Goal: Feedback & Contribution: Leave review/rating

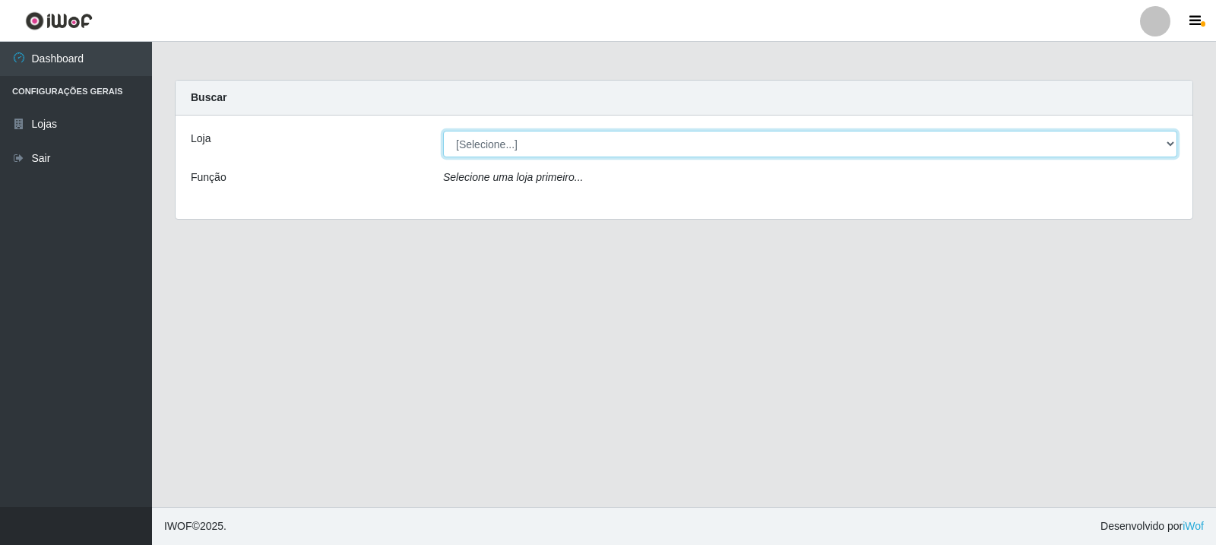
click at [528, 141] on select "[Selecione...] Rede Compras Supermercados - LOJA 3" at bounding box center [810, 144] width 734 height 27
select select "162"
click at [443, 131] on select "[Selecione...] Rede Compras Supermercados - LOJA 3" at bounding box center [810, 144] width 734 height 27
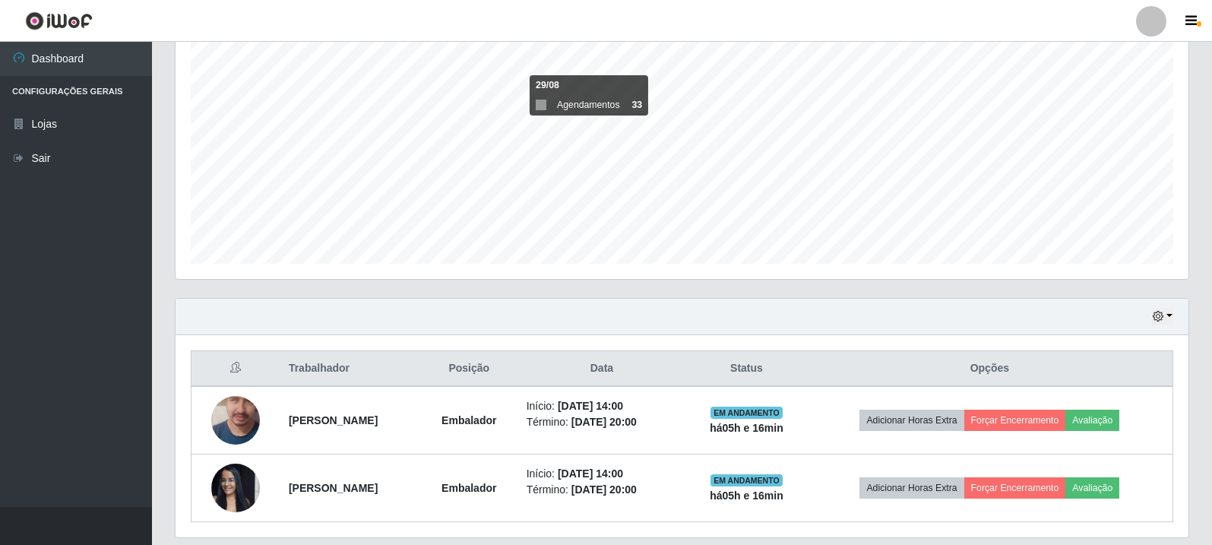
scroll to position [329, 0]
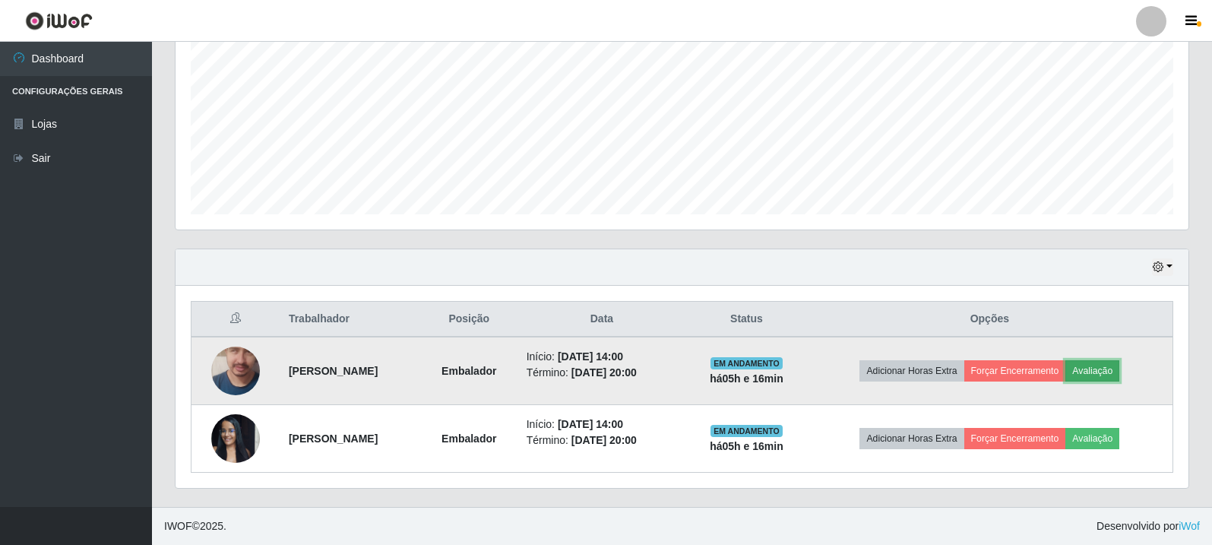
click at [1116, 369] on button "Avaliação" at bounding box center [1093, 370] width 54 height 21
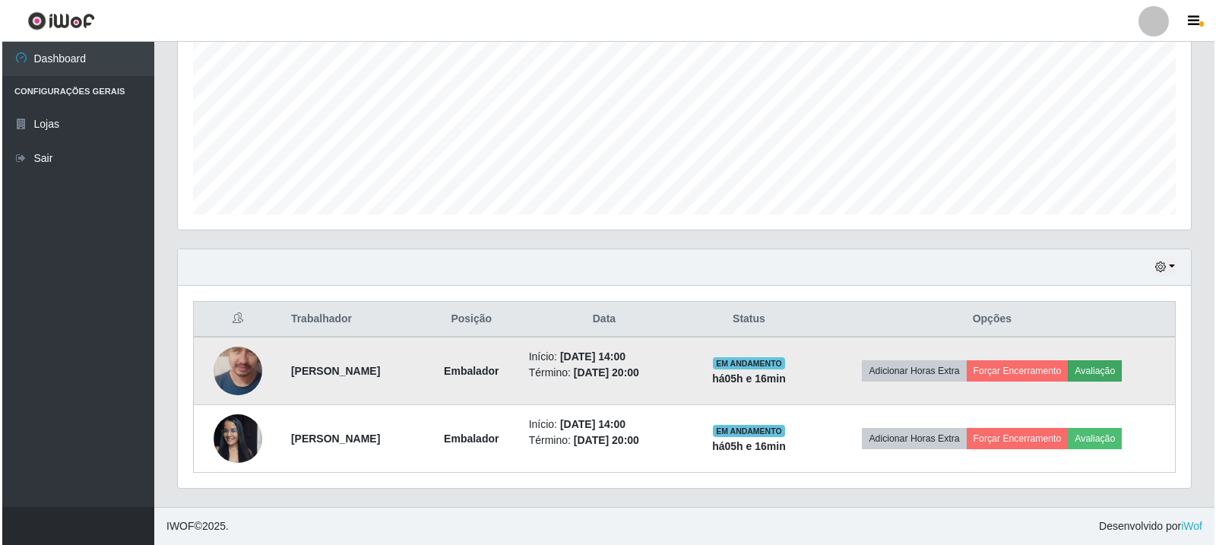
scroll to position [315, 1006]
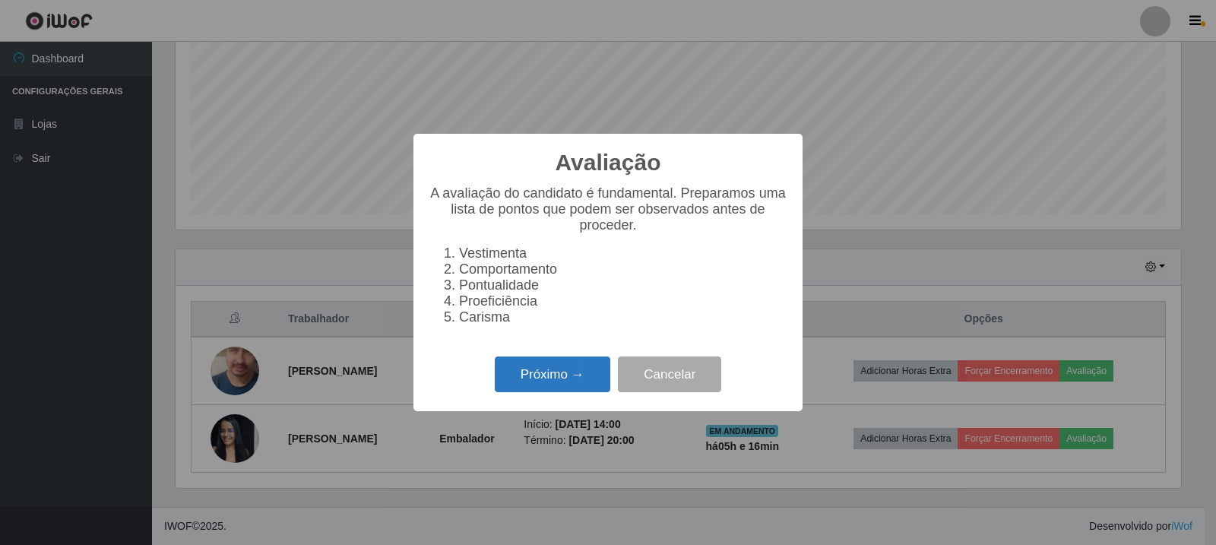
click at [607, 392] on button "Próximo →" at bounding box center [553, 374] width 116 height 36
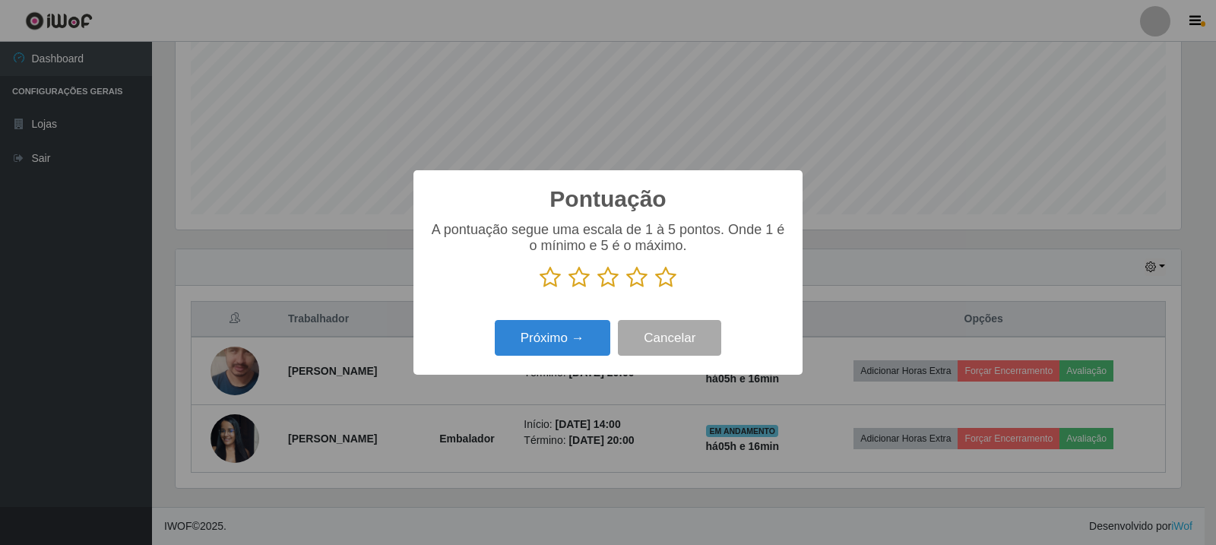
scroll to position [759796, 759106]
click at [673, 260] on div "A pontuação segue uma escala de 1 à 5 pontos. Onde 1 é o mínimo e 5 é o máximo." at bounding box center [608, 255] width 359 height 67
click at [669, 271] on icon at bounding box center [665, 277] width 21 height 23
click at [655, 289] on input "radio" at bounding box center [655, 289] width 0 height 0
click at [549, 327] on button "Próximo →" at bounding box center [553, 338] width 116 height 36
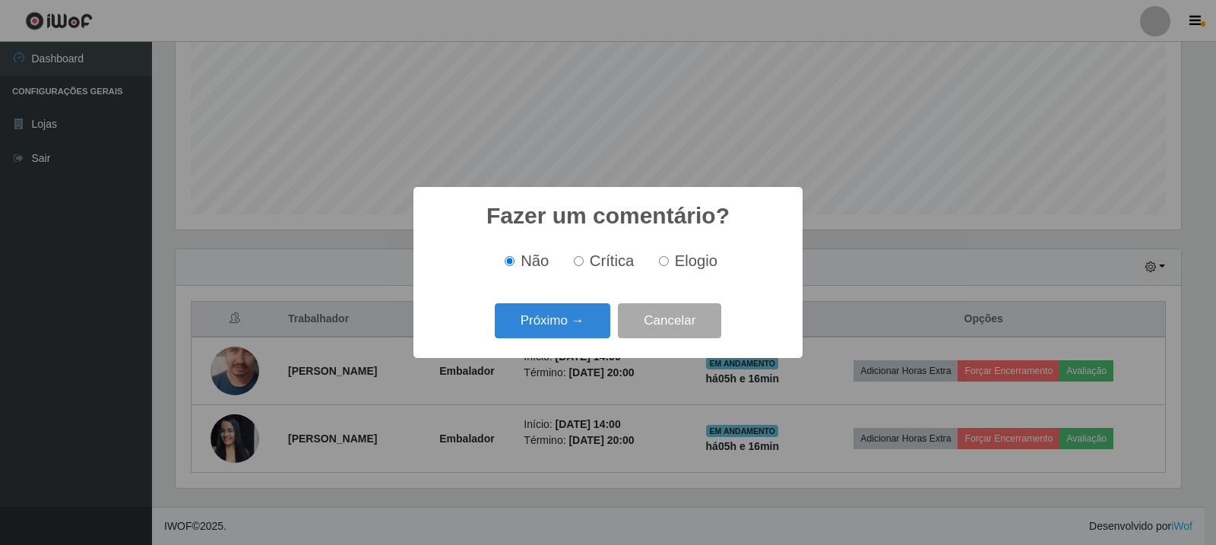
click at [695, 269] on span "Elogio" at bounding box center [696, 260] width 43 height 17
click at [669, 266] on input "Elogio" at bounding box center [664, 261] width 10 height 10
radio input "true"
click at [584, 325] on button "Próximo →" at bounding box center [553, 321] width 116 height 36
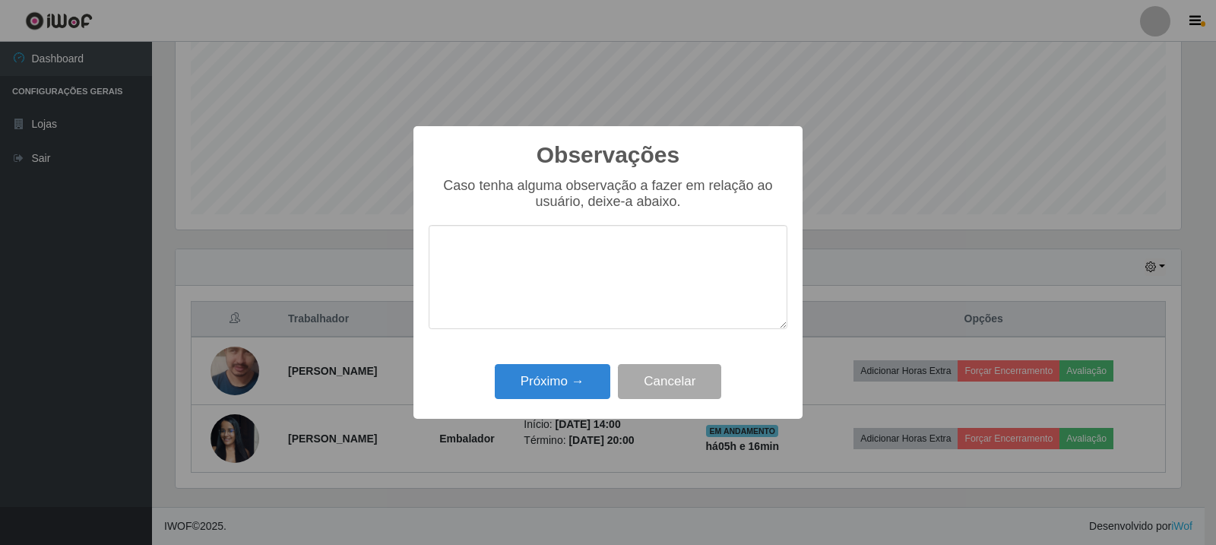
click at [572, 409] on div "Observações × Caso tenha alguma observação a fazer em relação ao usuário, deixe…" at bounding box center [608, 272] width 389 height 293
click at [575, 393] on button "Próximo →" at bounding box center [553, 382] width 116 height 36
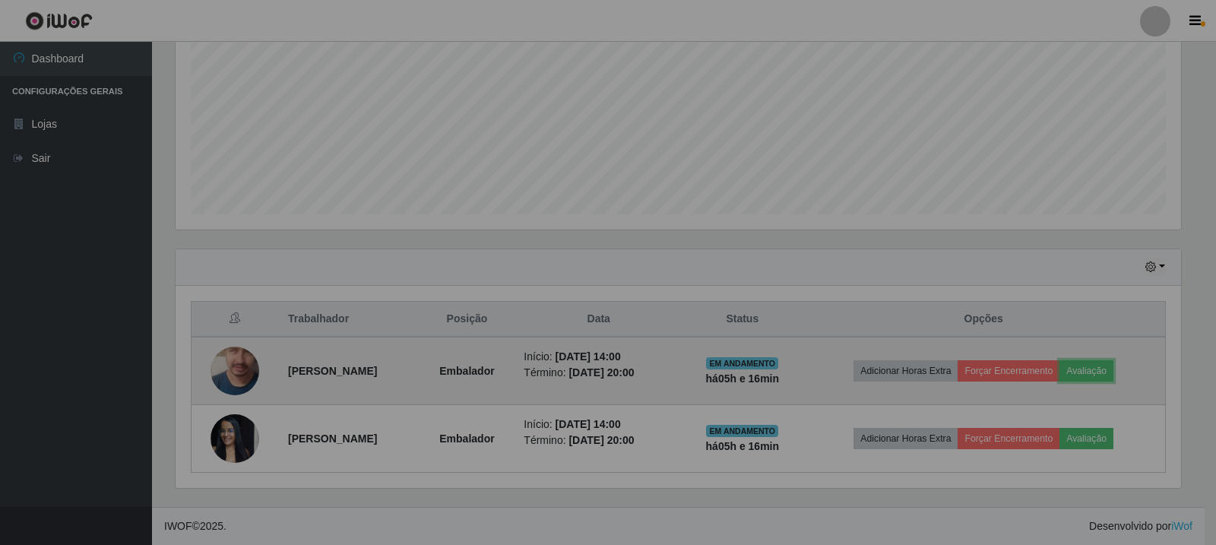
scroll to position [315, 1013]
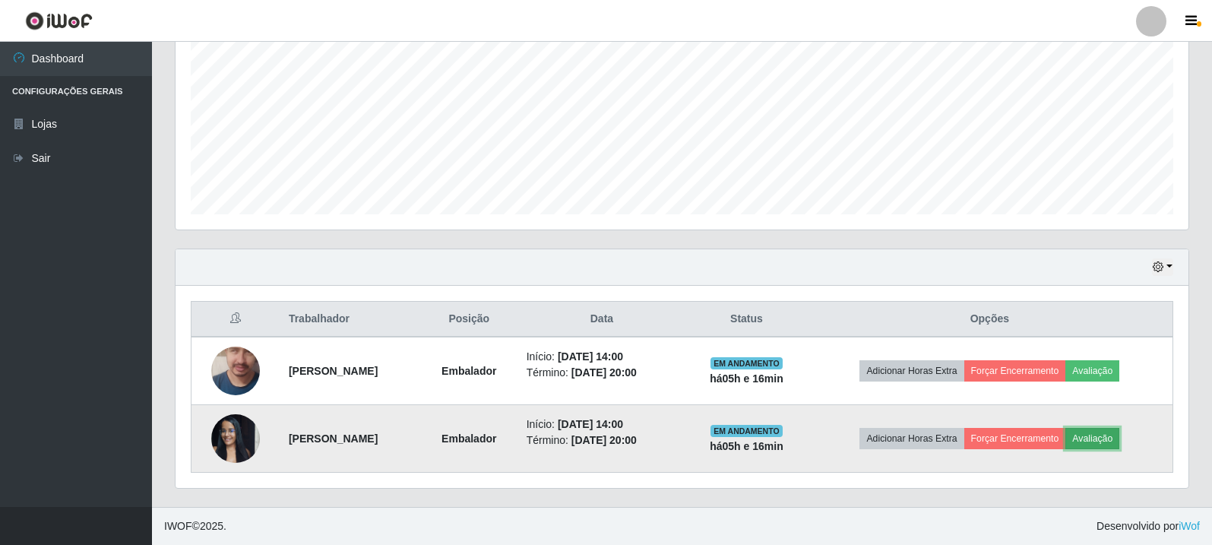
click at [1113, 432] on button "Avaliação" at bounding box center [1093, 438] width 54 height 21
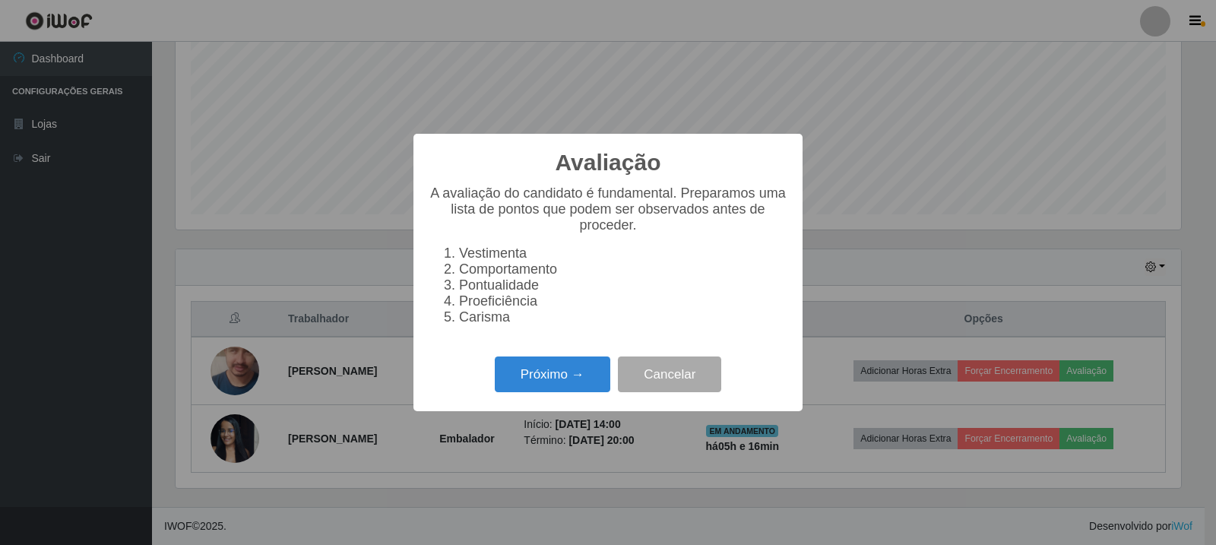
scroll to position [315, 1006]
click at [570, 383] on button "Próximo →" at bounding box center [553, 374] width 116 height 36
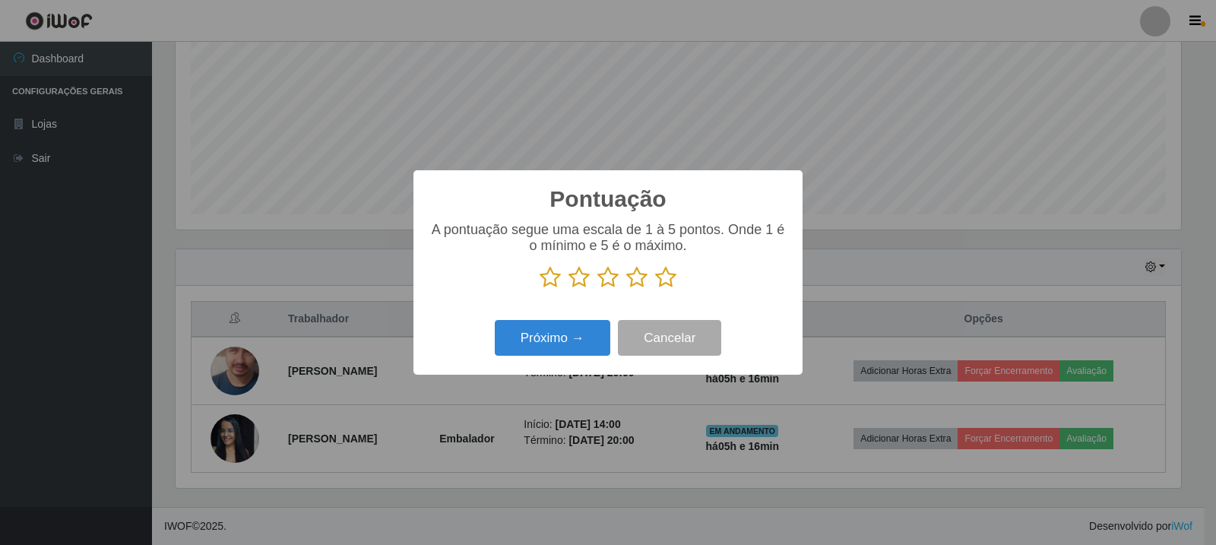
click at [667, 277] on icon at bounding box center [665, 277] width 21 height 23
click at [655, 289] on input "radio" at bounding box center [655, 289] width 0 height 0
click at [572, 358] on div "Próximo → Cancelar" at bounding box center [608, 337] width 359 height 43
click at [591, 325] on button "Próximo →" at bounding box center [553, 338] width 116 height 36
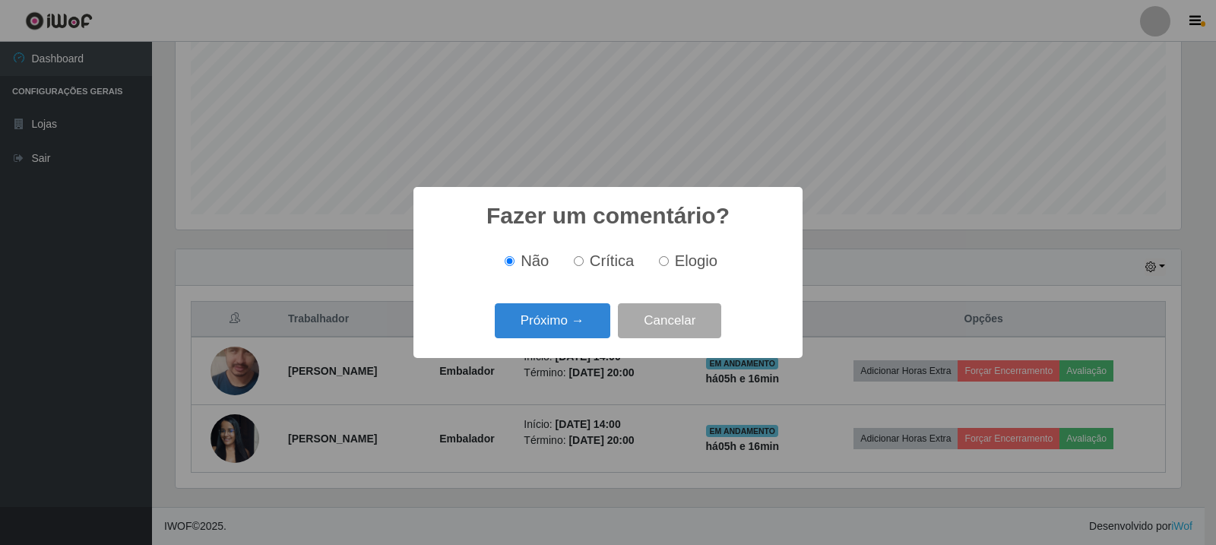
click at [686, 263] on span "Elogio" at bounding box center [696, 260] width 43 height 17
click at [669, 263] on input "Elogio" at bounding box center [664, 261] width 10 height 10
radio input "true"
click at [575, 320] on button "Próximo →" at bounding box center [553, 321] width 116 height 36
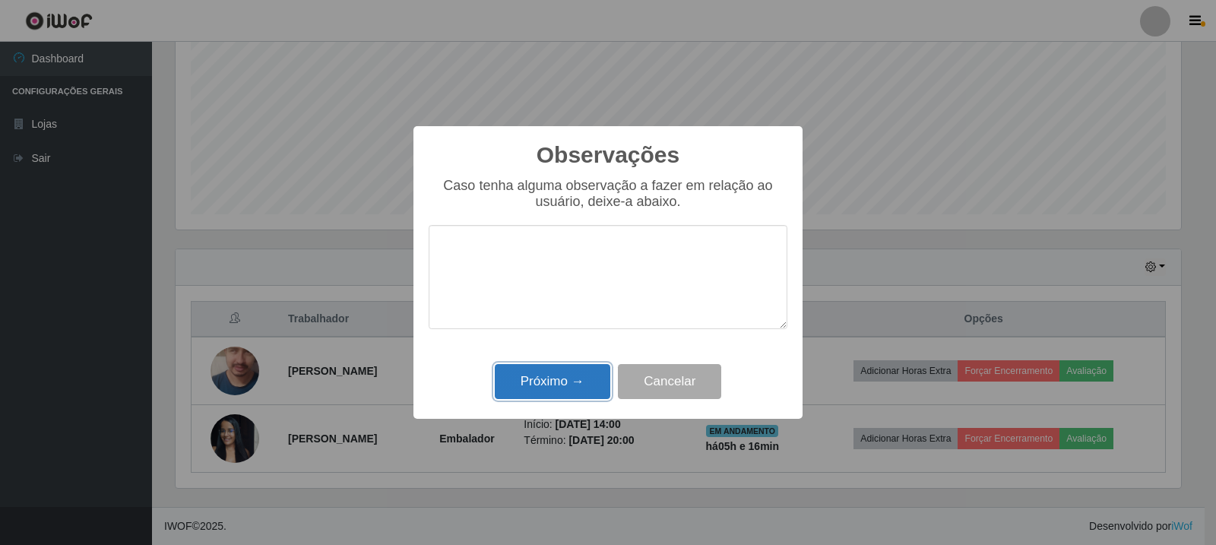
click at [528, 384] on button "Próximo →" at bounding box center [553, 382] width 116 height 36
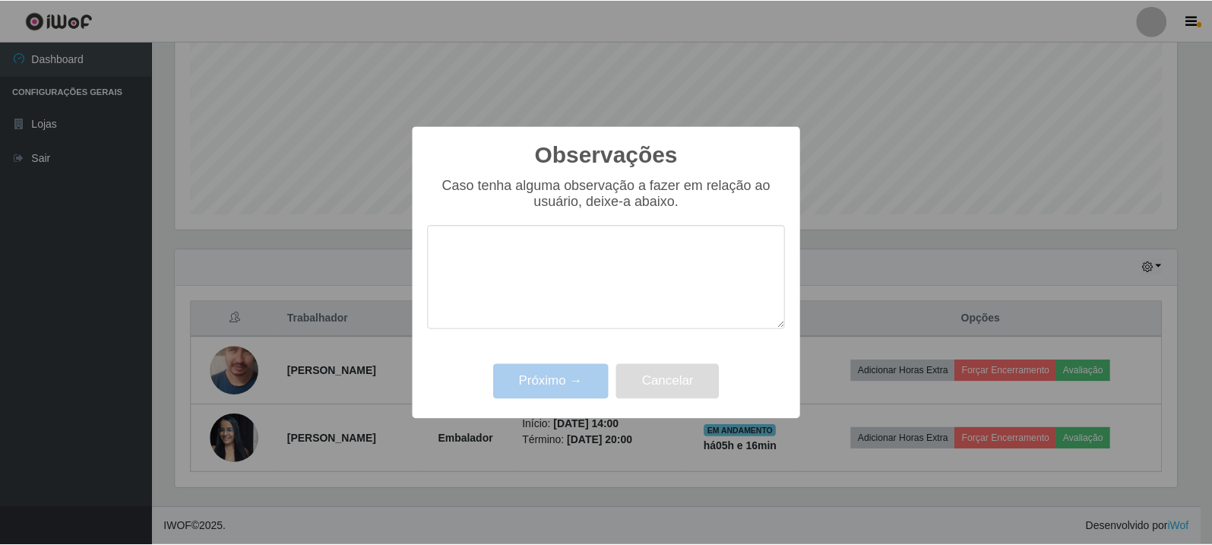
scroll to position [315, 1013]
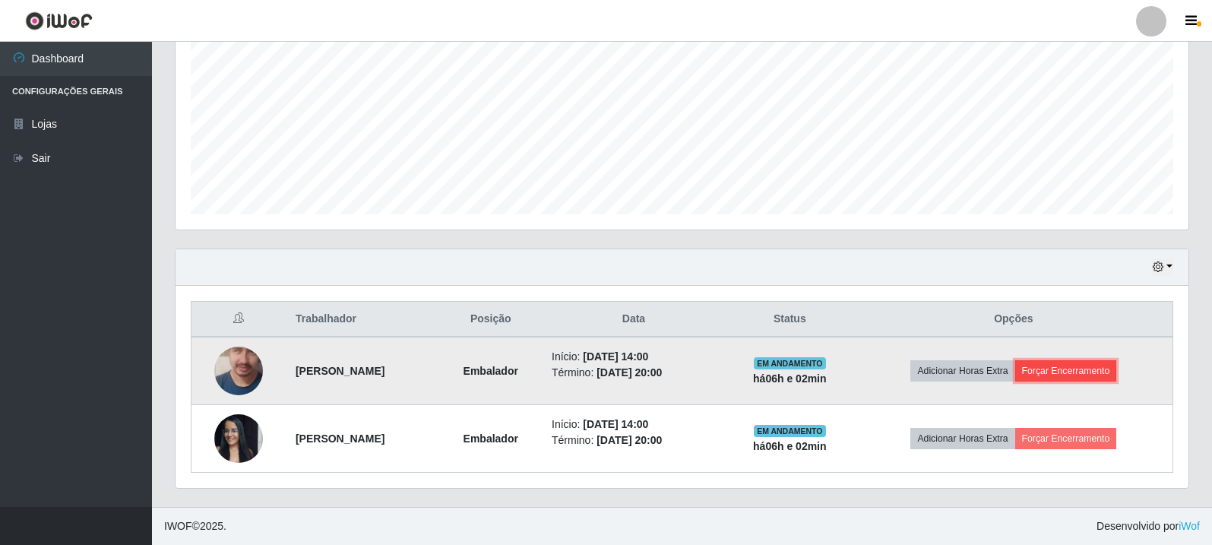
click at [1096, 377] on button "Forçar Encerramento" at bounding box center [1067, 370] width 102 height 21
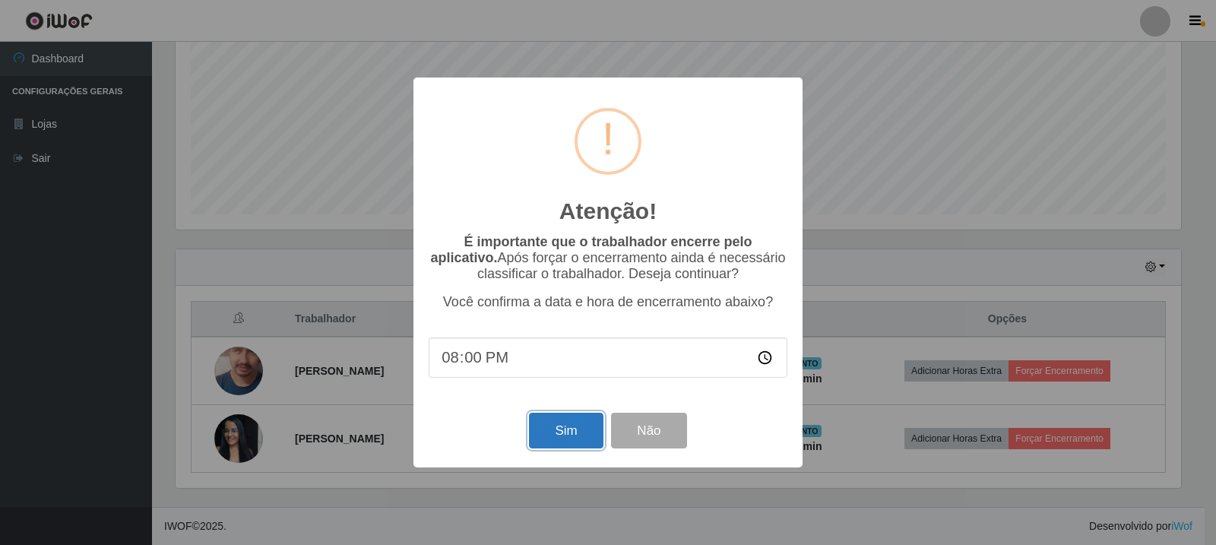
click at [579, 440] on button "Sim" at bounding box center [566, 431] width 74 height 36
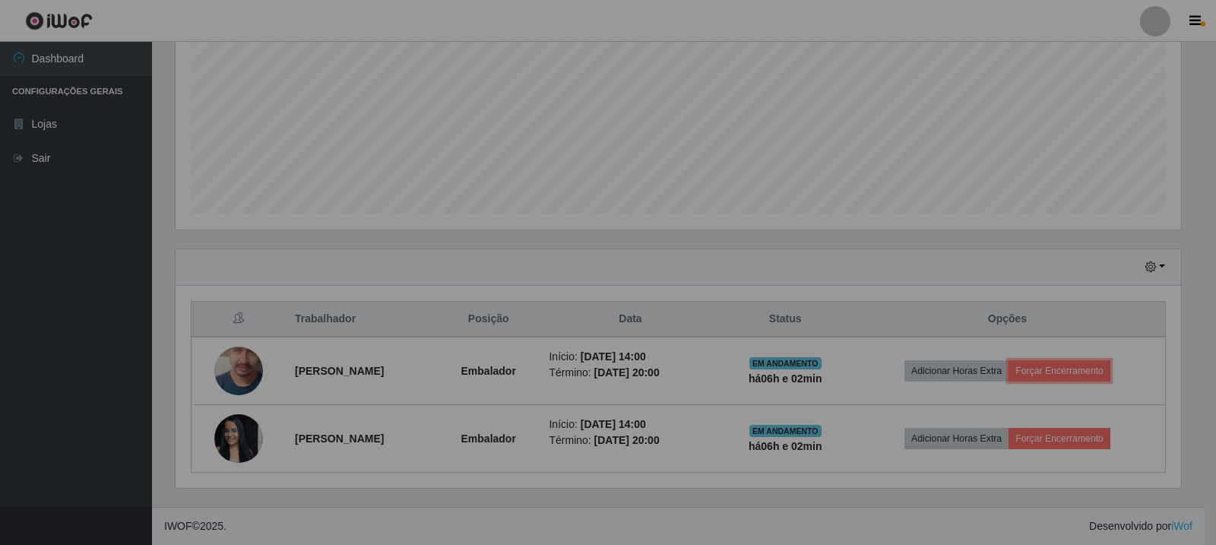
scroll to position [315, 1013]
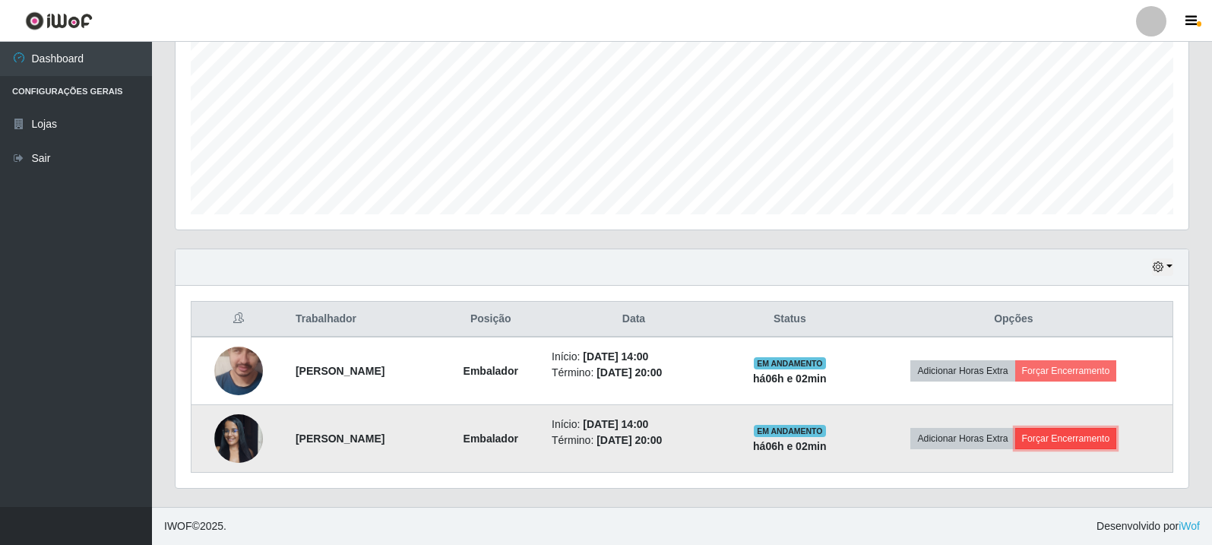
click at [1088, 442] on button "Forçar Encerramento" at bounding box center [1067, 438] width 102 height 21
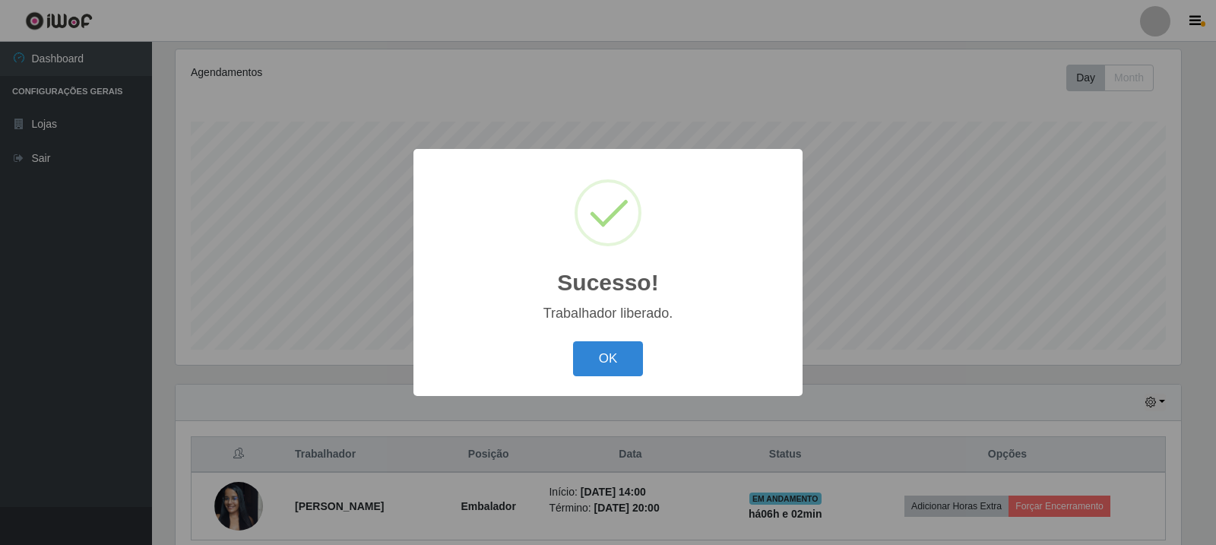
click at [607, 358] on button "OK" at bounding box center [608, 359] width 71 height 36
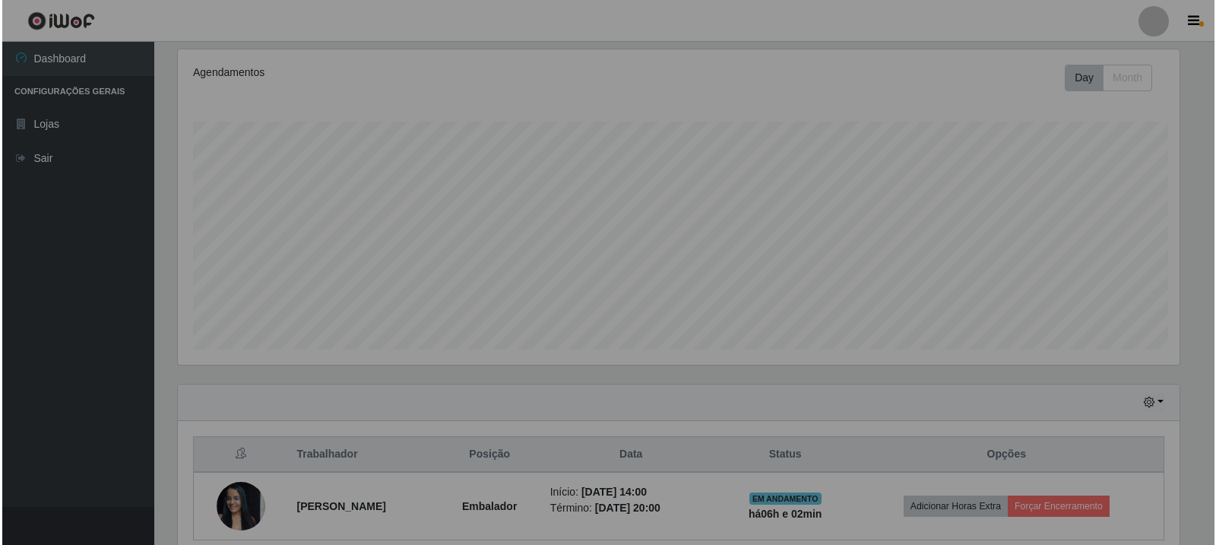
scroll to position [315, 1013]
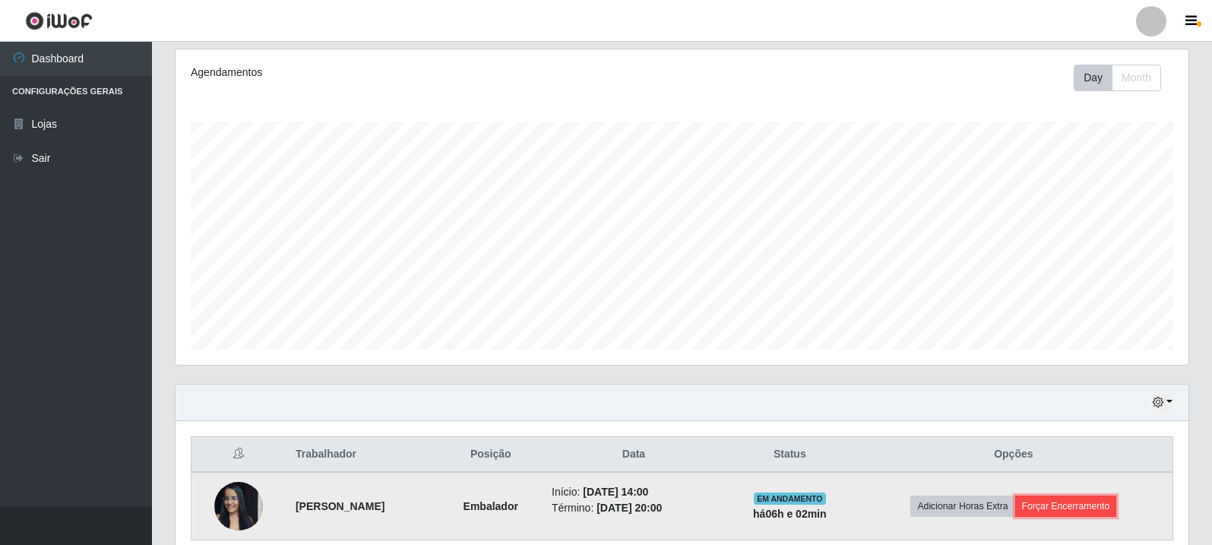
click at [1085, 502] on button "Forçar Encerramento" at bounding box center [1067, 506] width 102 height 21
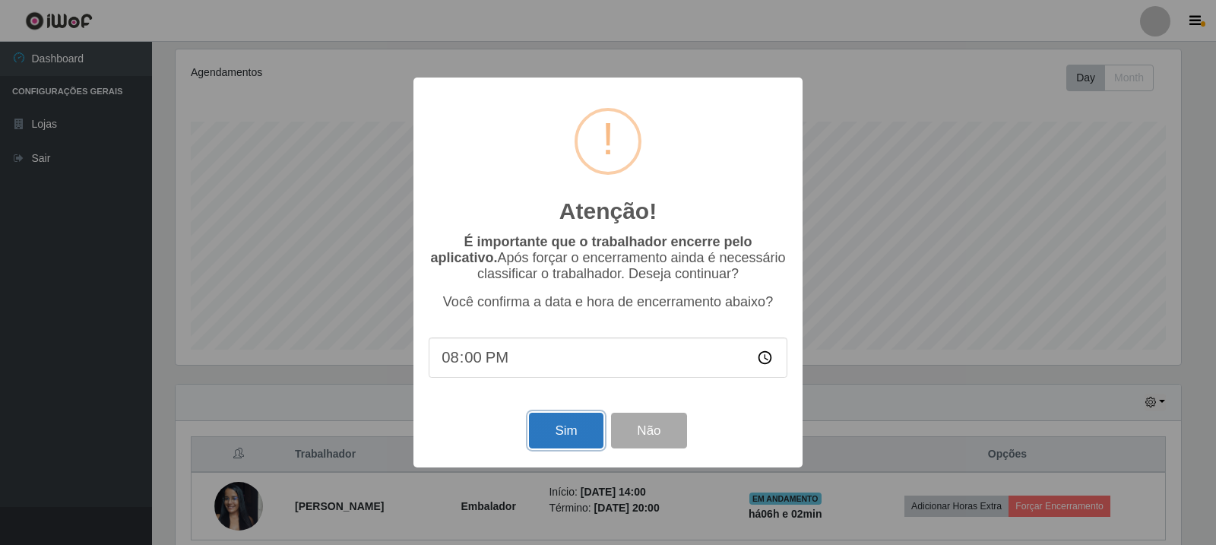
click at [578, 423] on button "Sim" at bounding box center [566, 431] width 74 height 36
